Goal: Information Seeking & Learning: Learn about a topic

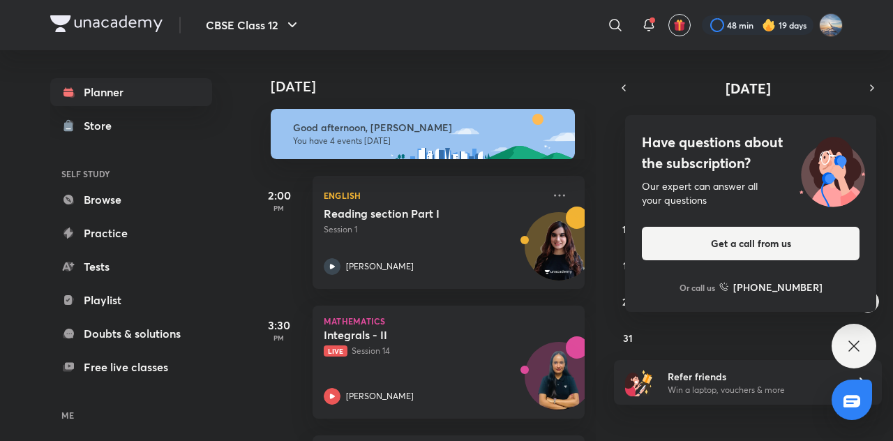
click at [847, 347] on icon at bounding box center [853, 346] width 17 height 17
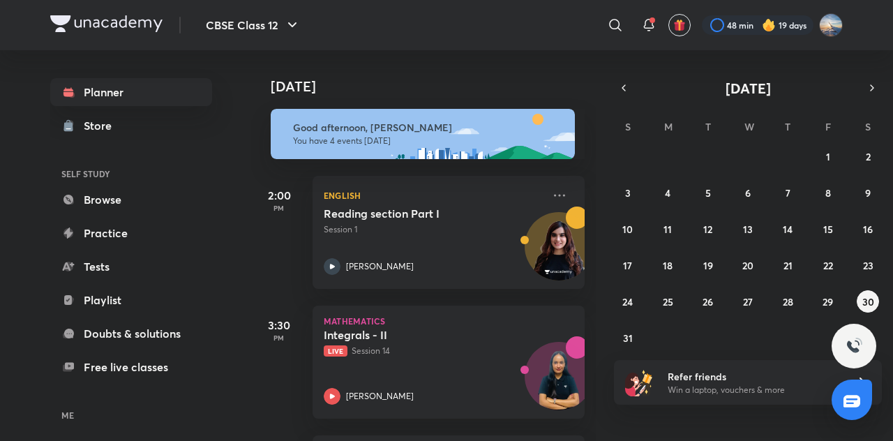
scroll to position [140, 0]
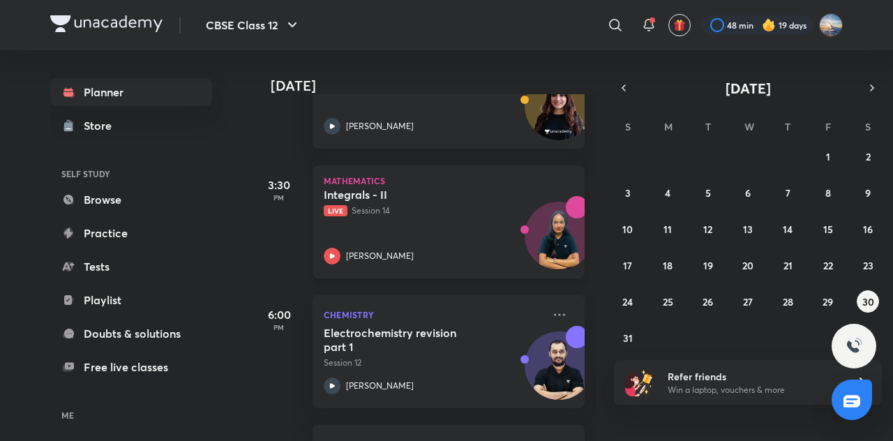
click at [434, 208] on p "Live Session 14" at bounding box center [433, 210] width 219 height 13
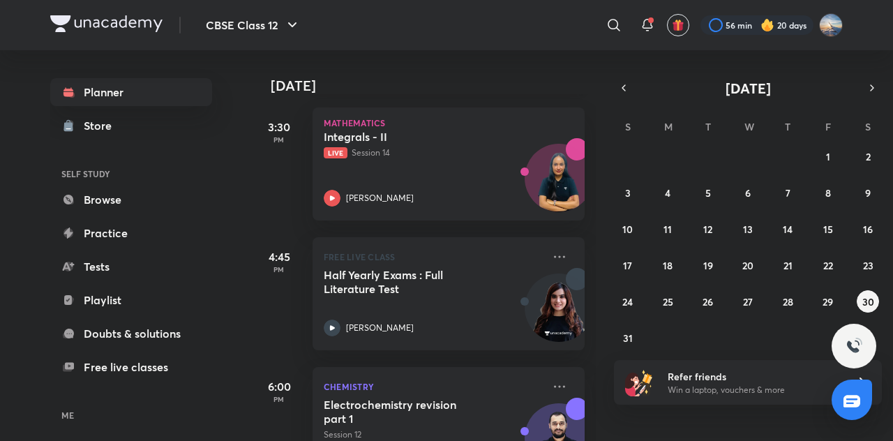
scroll to position [197, 0]
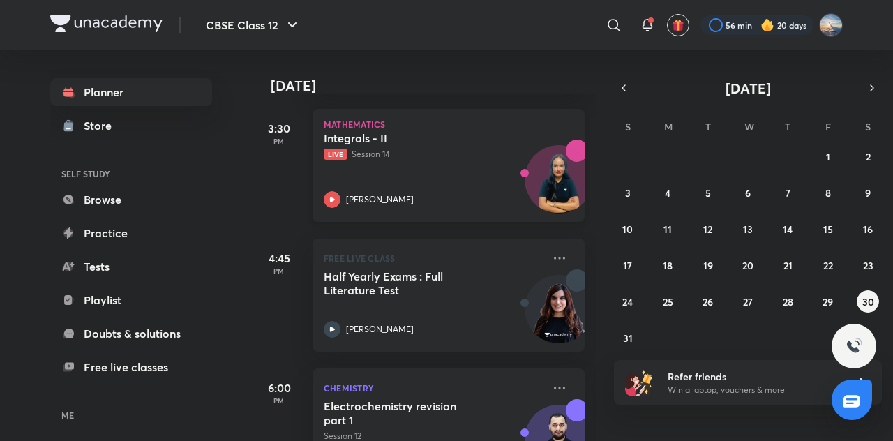
click at [438, 190] on div "Integrals - II Live Session 14 Shivani Sharma" at bounding box center [433, 169] width 219 height 77
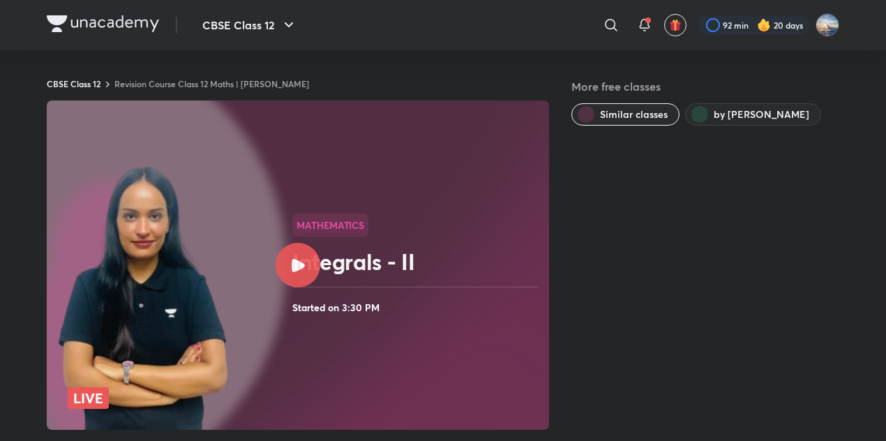
click at [119, 29] on img at bounding box center [103, 23] width 112 height 17
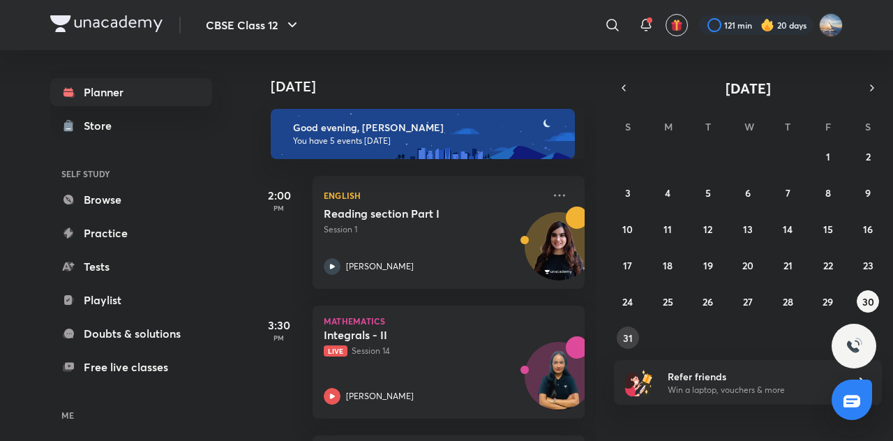
click at [629, 333] on abbr "31" at bounding box center [628, 337] width 10 height 13
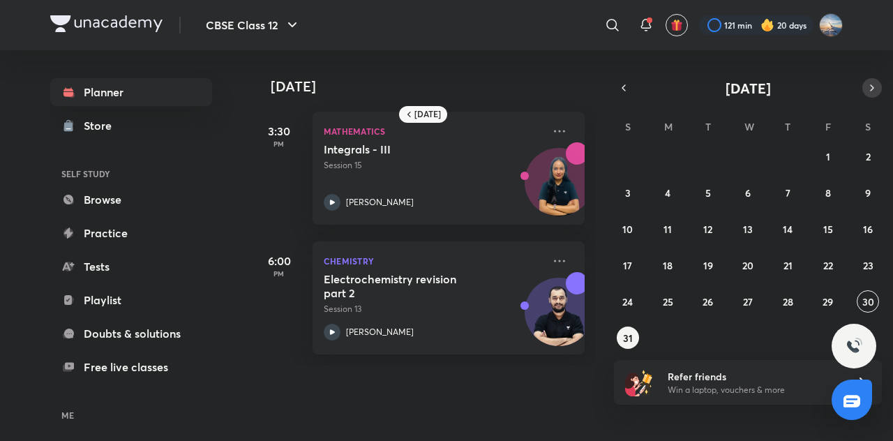
click at [865, 93] on button "button" at bounding box center [872, 88] width 20 height 20
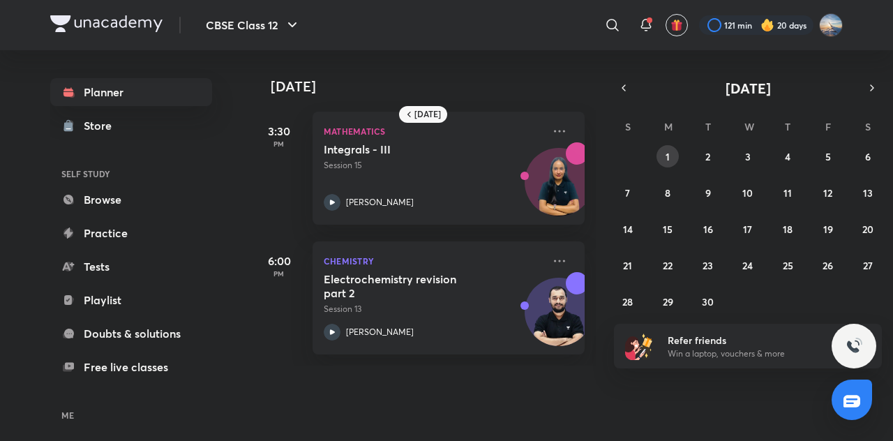
click at [665, 157] on abbr "1" at bounding box center [667, 156] width 4 height 13
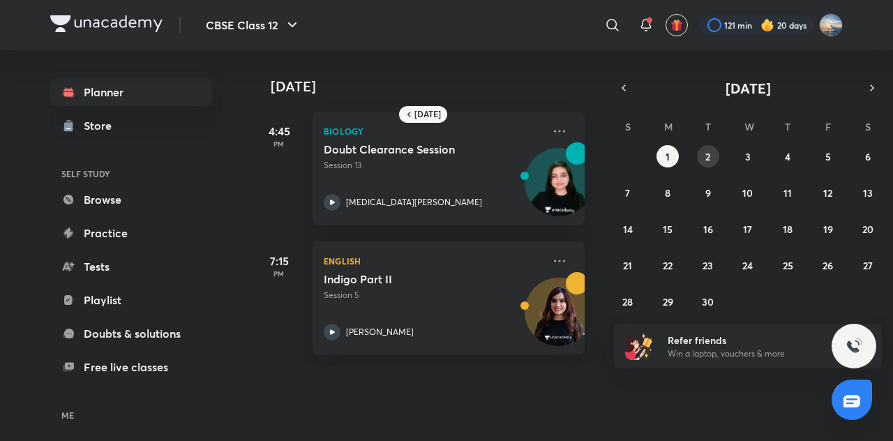
click at [701, 157] on button "2" at bounding box center [708, 156] width 22 height 22
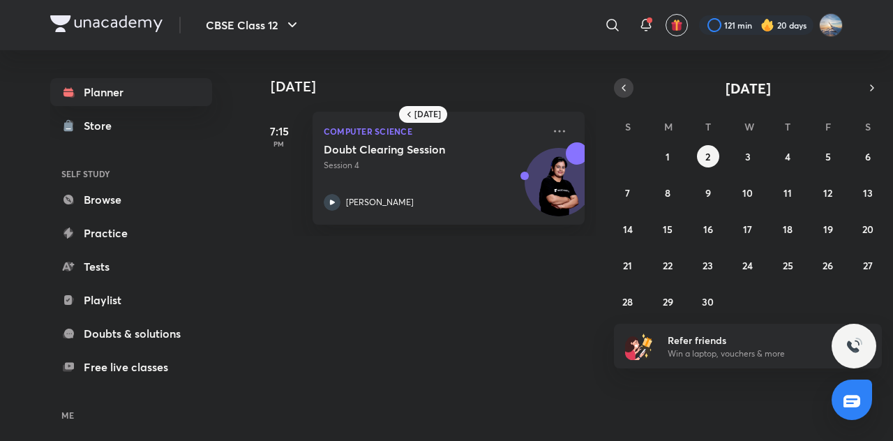
click at [619, 90] on icon "button" at bounding box center [623, 88] width 11 height 13
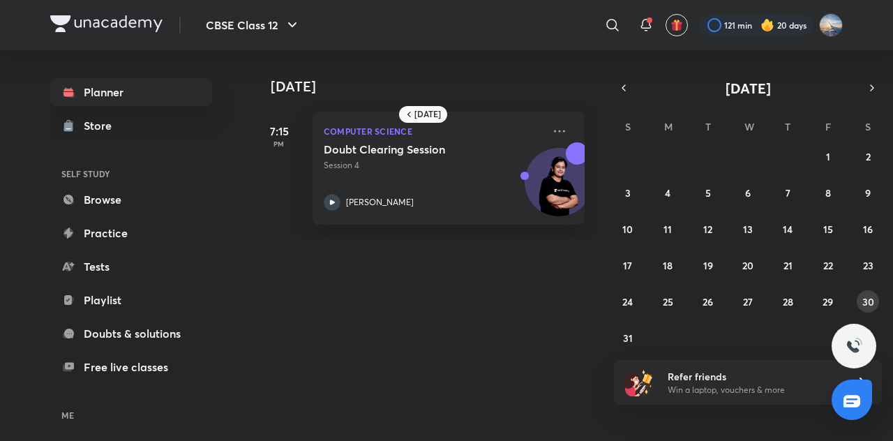
click at [868, 295] on abbr "30" at bounding box center [868, 301] width 12 height 13
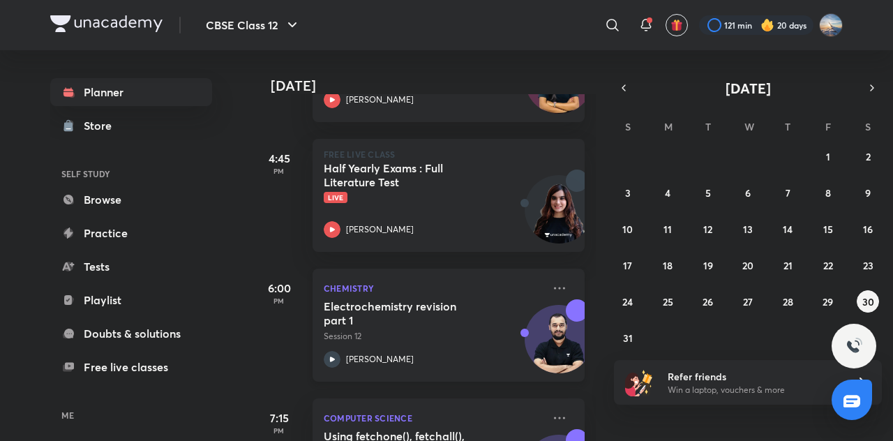
scroll to position [290, 0]
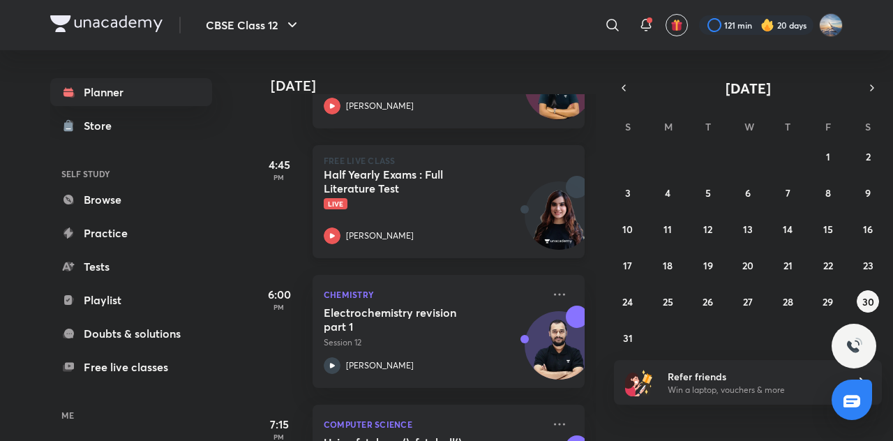
click at [448, 189] on h5 "Half Yearly Exams : Full Literature Test" at bounding box center [411, 181] width 174 height 28
